Goal: Transaction & Acquisition: Book appointment/travel/reservation

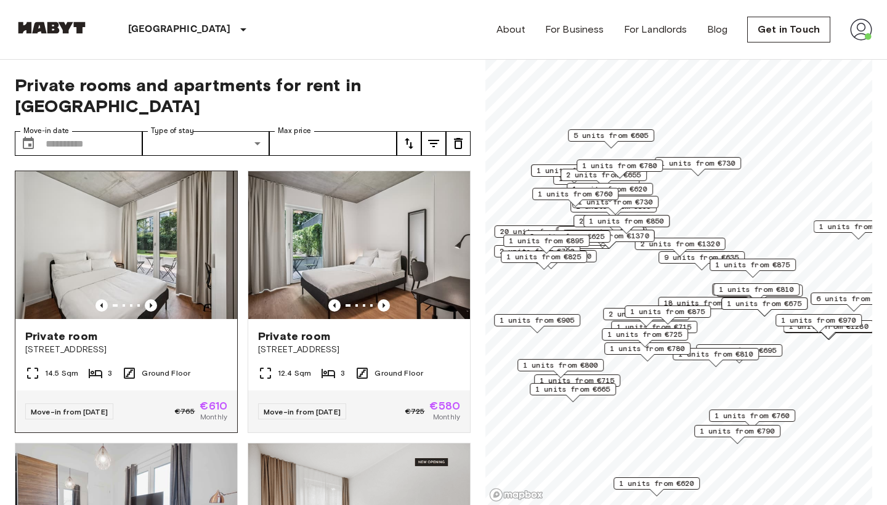
click at [133, 295] on img at bounding box center [126, 245] width 222 height 148
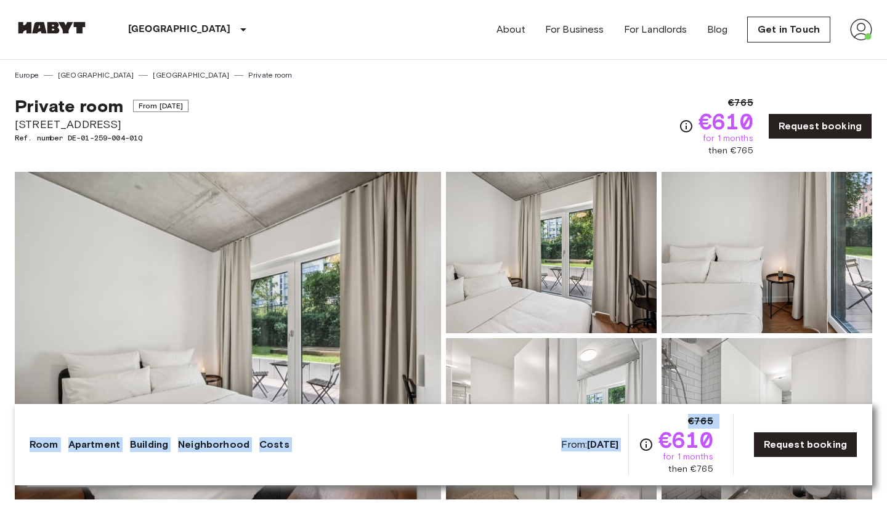
drag, startPoint x: 659, startPoint y: 432, endPoint x: 712, endPoint y: 387, distance: 69.5
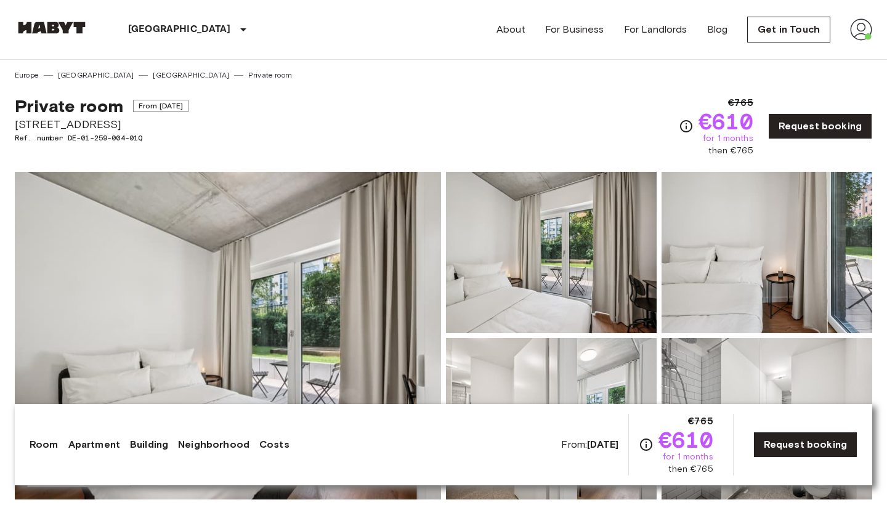
click at [537, 145] on div "Private room From [DATE] [STREET_ADDRESS]. number DE-01-259-004-01Q €765 €610 f…" at bounding box center [443, 119] width 857 height 76
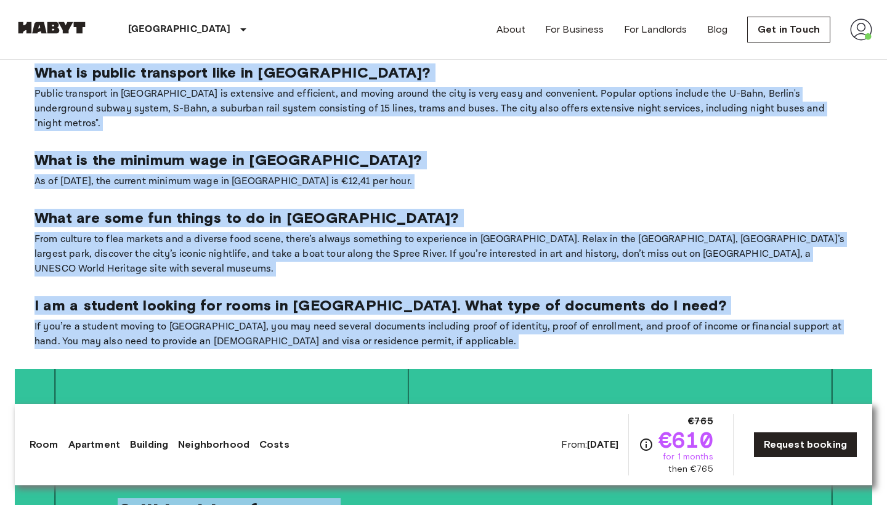
scroll to position [2607, 0]
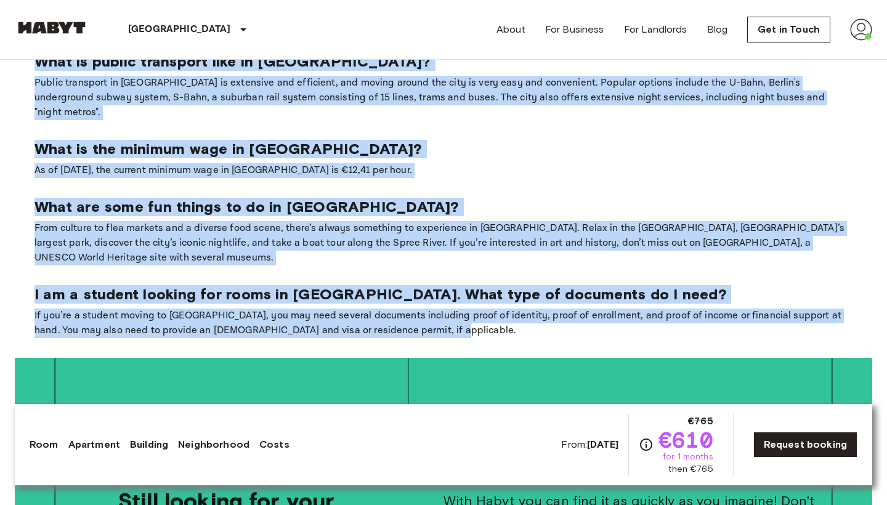
drag, startPoint x: 33, startPoint y: 188, endPoint x: 419, endPoint y: 255, distance: 391.7
click at [419, 255] on section "Is Berlin expensive to live in? While the cost of living in [GEOGRAPHIC_DATA] m…" at bounding box center [443, 159] width 857 height 398
copy section "Lo Ipsumd sitametco ad elit se? Doeiu tem inci ut labore et Dolore mag ali en a…"
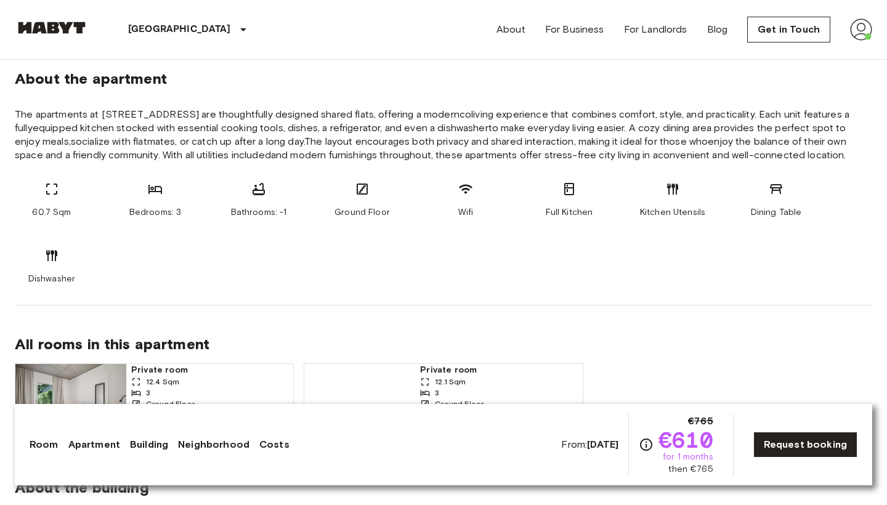
scroll to position [657, 0]
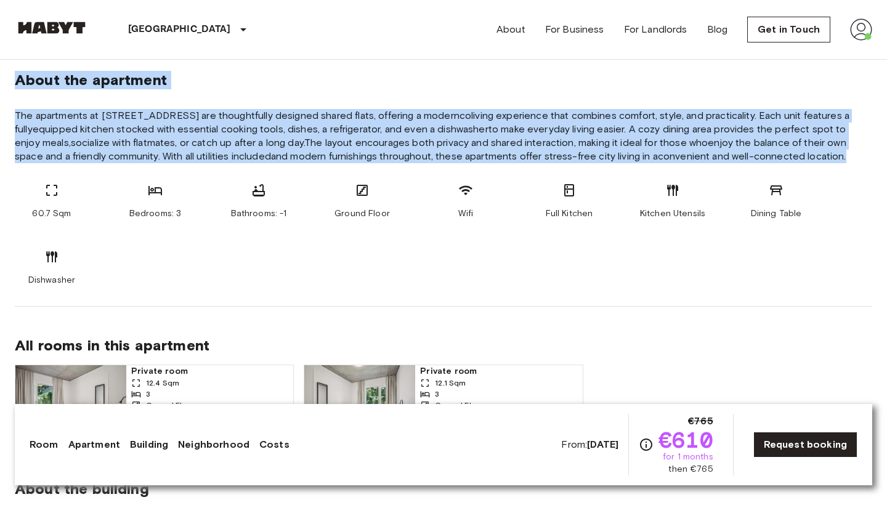
drag, startPoint x: 12, startPoint y: 79, endPoint x: 863, endPoint y: 148, distance: 853.0
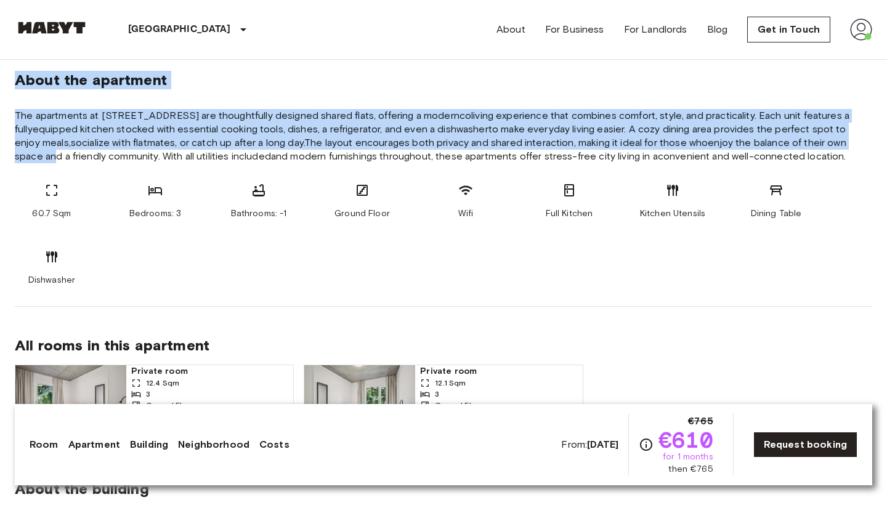
click at [832, 146] on span "The apartments at [STREET_ADDRESS] are thoughtfully designed shared flats, offe…" at bounding box center [443, 136] width 857 height 54
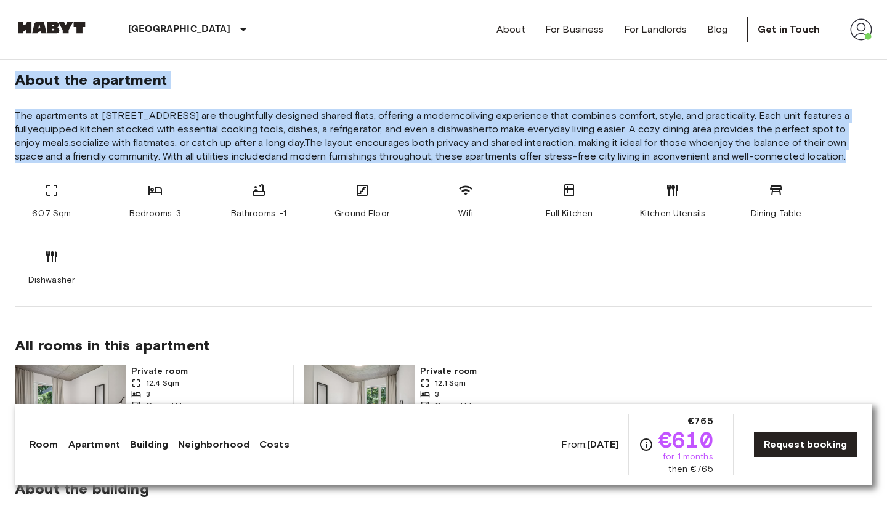
drag, startPoint x: 14, startPoint y: 81, endPoint x: 635, endPoint y: 171, distance: 627.2
copy section "About the apartment The apartments at [GEOGRAPHIC_DATA] are thoughtfully design…"
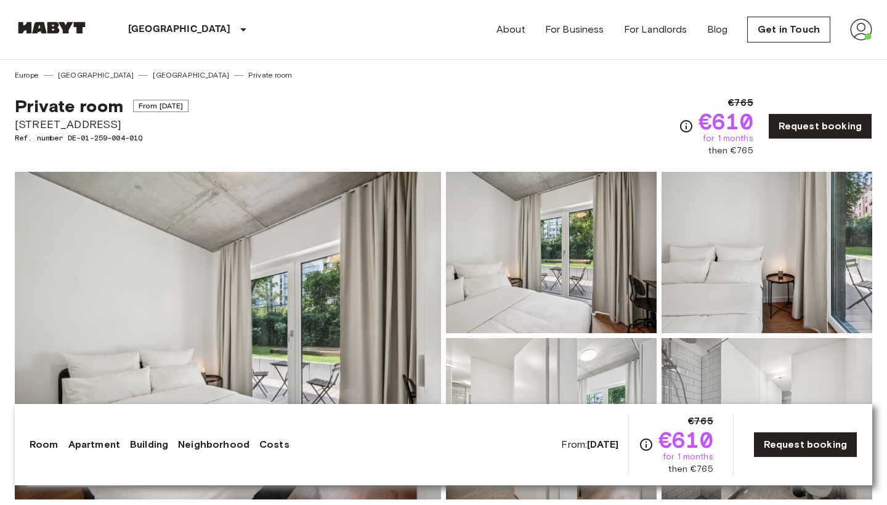
scroll to position [0, 0]
drag, startPoint x: 694, startPoint y: 111, endPoint x: 768, endPoint y: 162, distance: 89.5
click at [759, 154] on div "€765 €610 for 1 months then €765 Request booking" at bounding box center [774, 126] width 193 height 62
copy div "€610 for 1 months then €765"
click at [713, 118] on span "€610" at bounding box center [725, 121] width 55 height 22
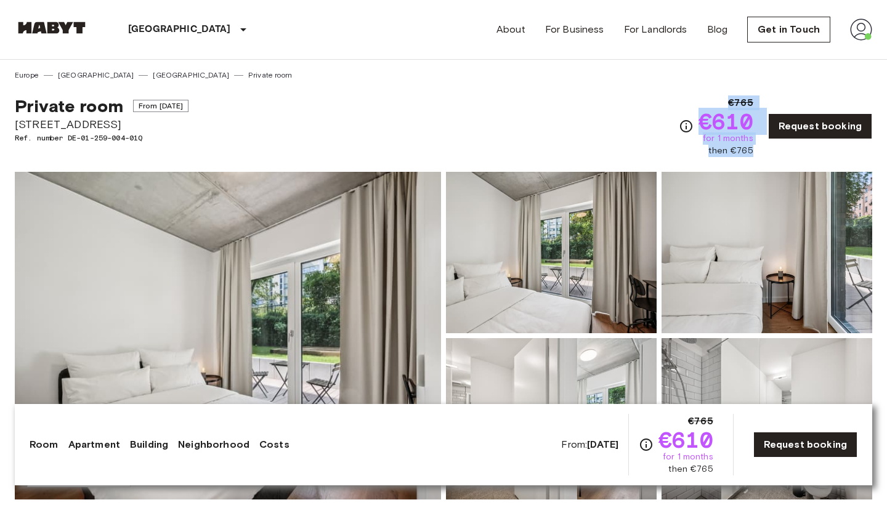
drag, startPoint x: 724, startPoint y: 97, endPoint x: 758, endPoint y: 142, distance: 56.3
click at [759, 143] on div "€765 €610 for 1 months then €765 Request booking" at bounding box center [774, 126] width 193 height 62
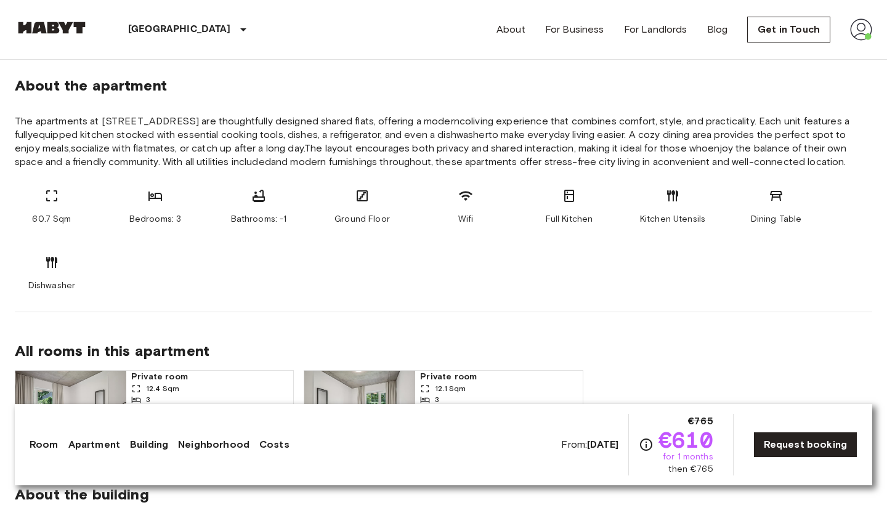
scroll to position [647, 0]
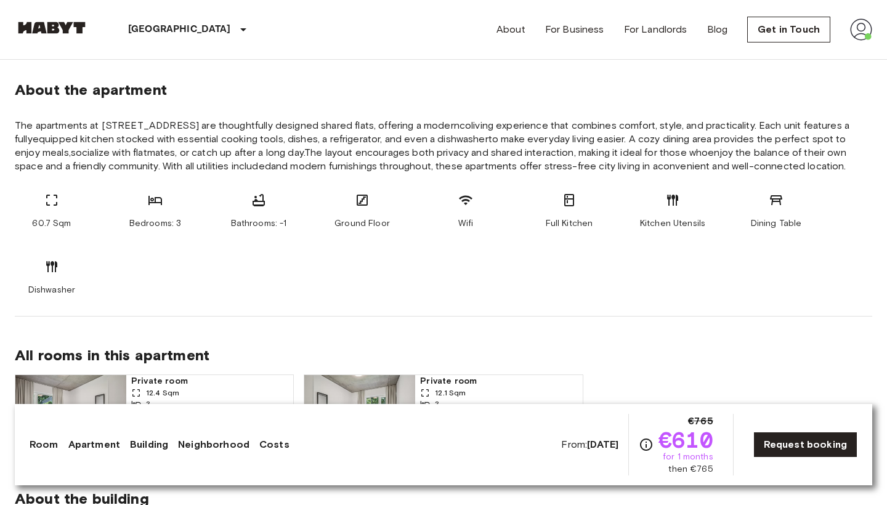
click at [813, 95] on div "About the apartment" at bounding box center [443, 90] width 857 height 18
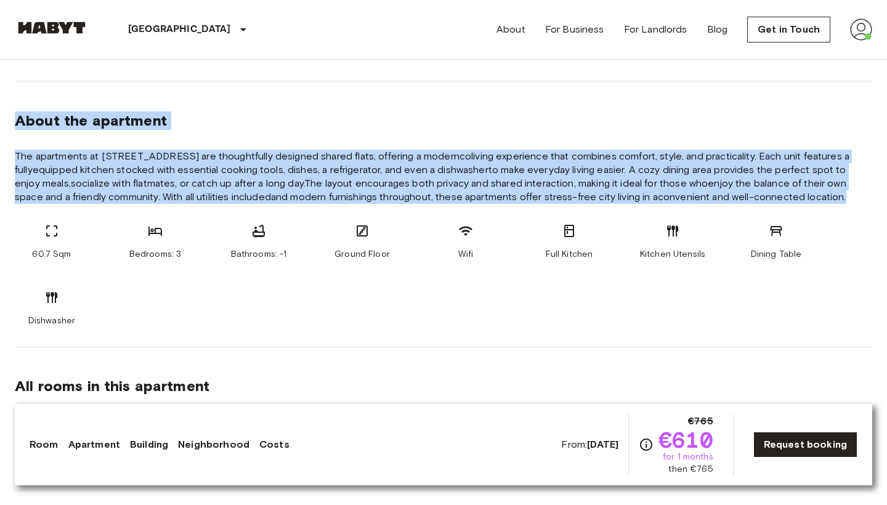
drag, startPoint x: 11, startPoint y: 121, endPoint x: 803, endPoint y: 204, distance: 796.7
copy section "About the apartment The apartments at [GEOGRAPHIC_DATA] are thoughtfully design…"
